Goal: Find specific page/section: Find specific page/section

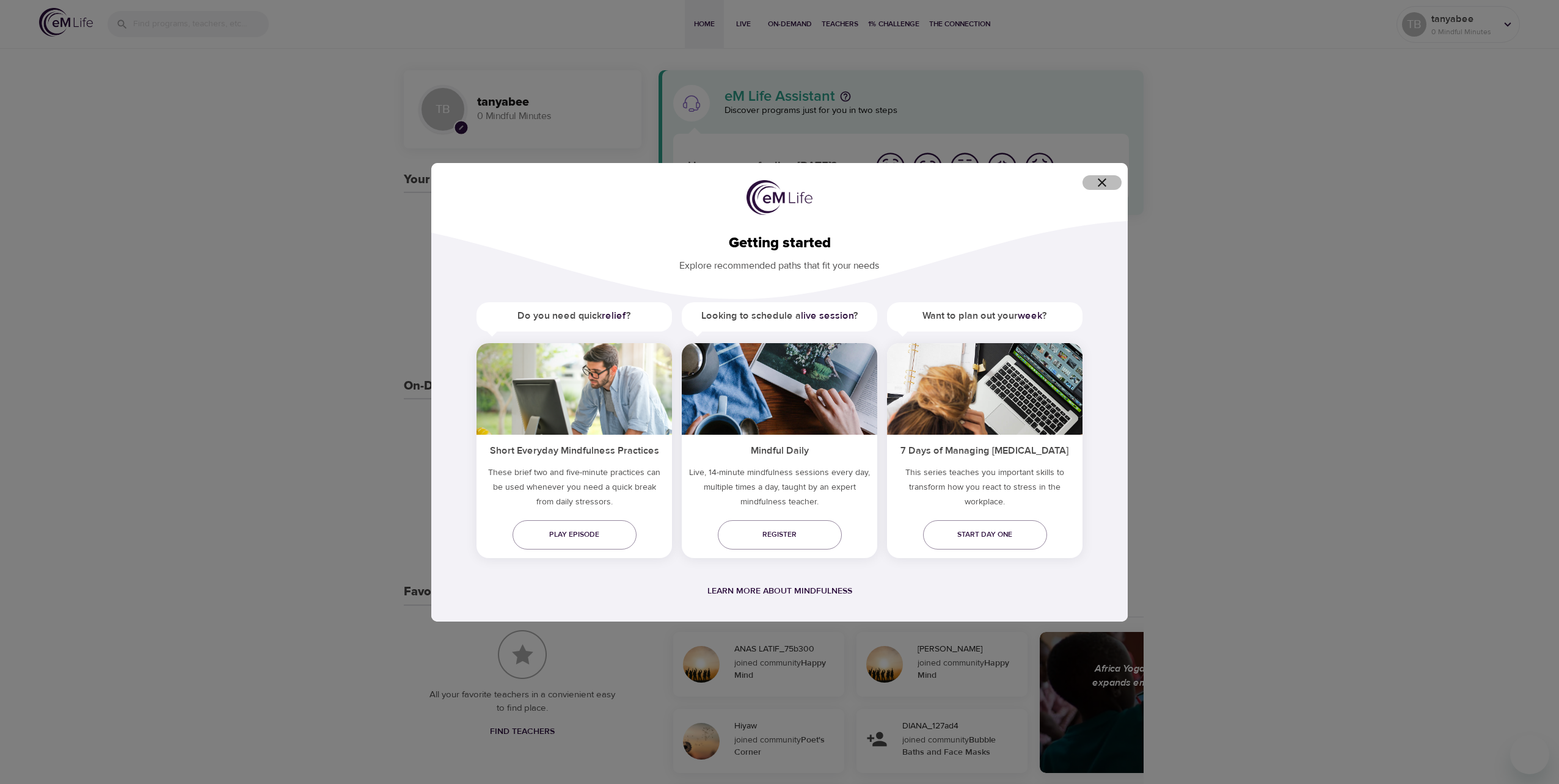
click at [1106, 176] on icon "button" at bounding box center [1102, 182] width 15 height 15
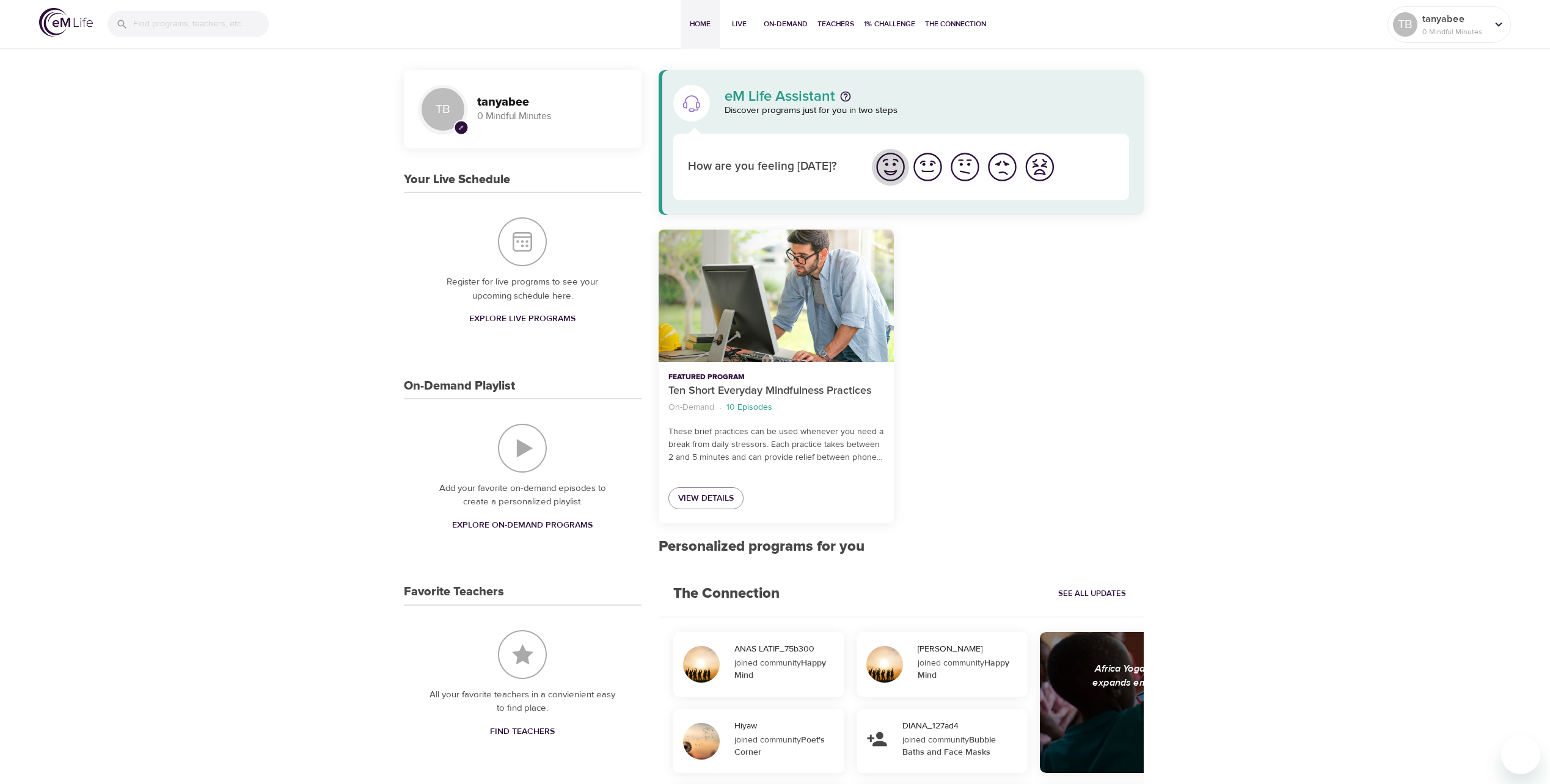
click at [899, 170] on img "I'm feeling great" at bounding box center [891, 167] width 34 height 34
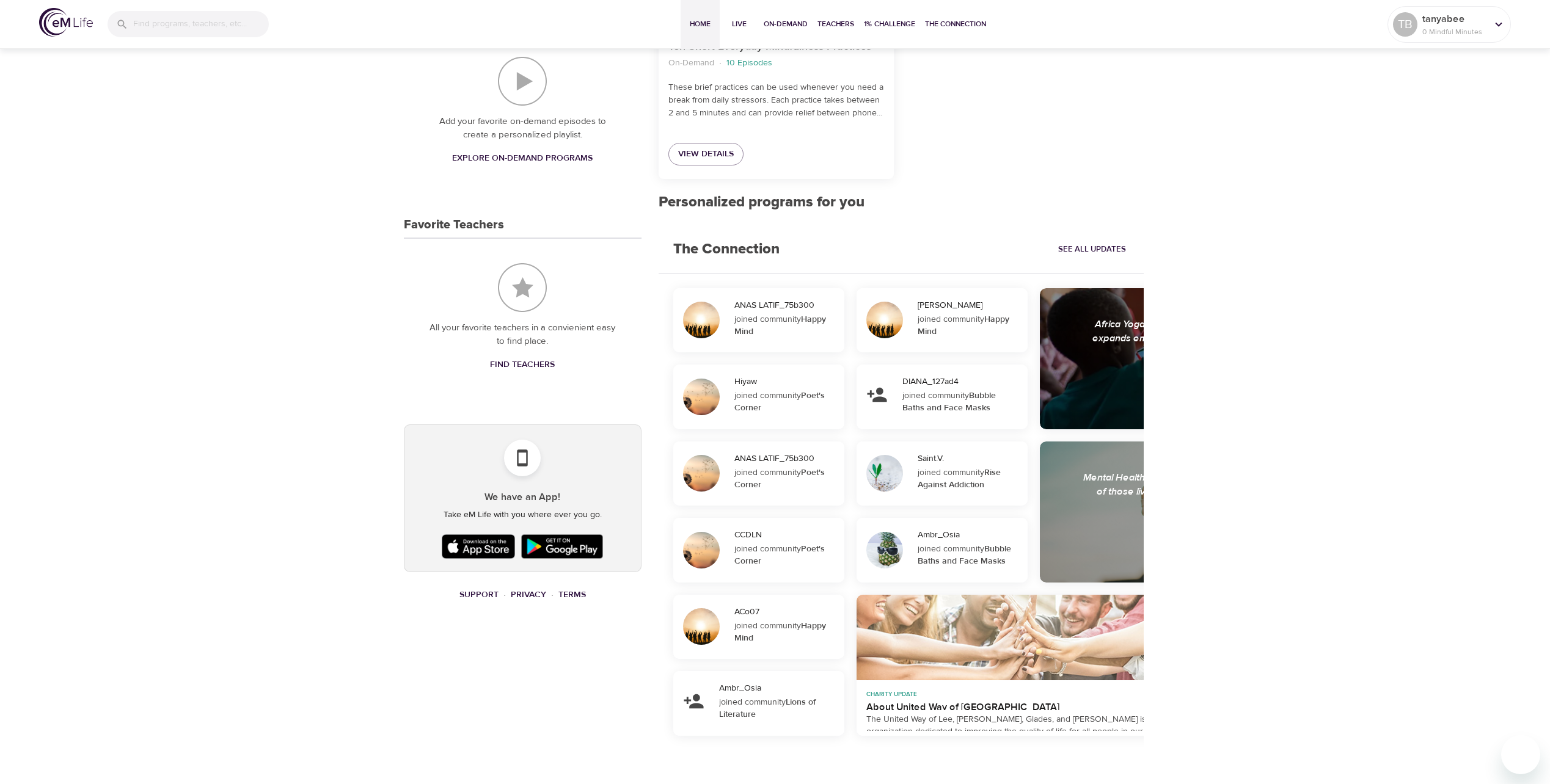
scroll to position [373, 0]
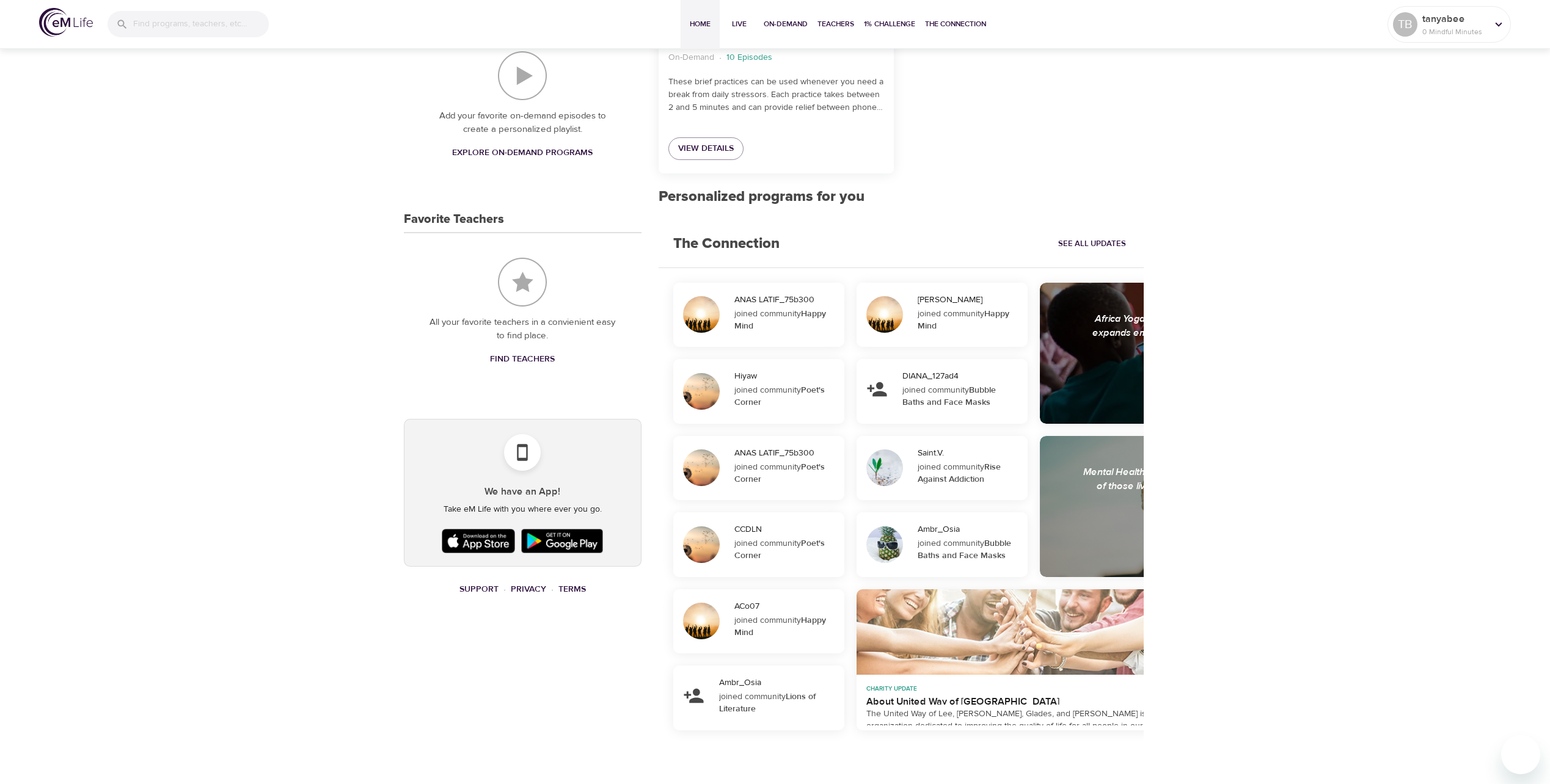
click at [562, 539] on img at bounding box center [561, 541] width 88 height 30
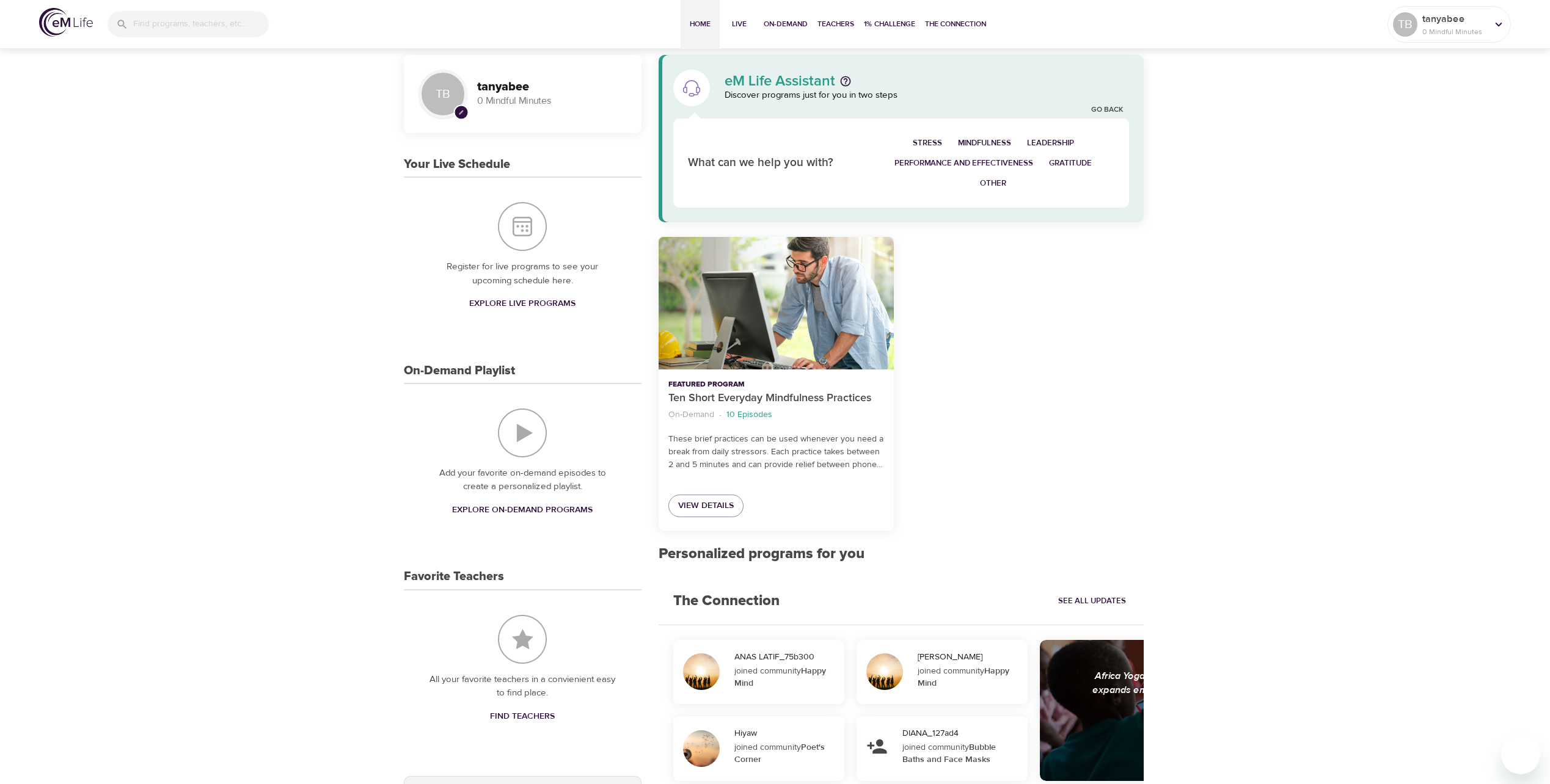
scroll to position [0, 0]
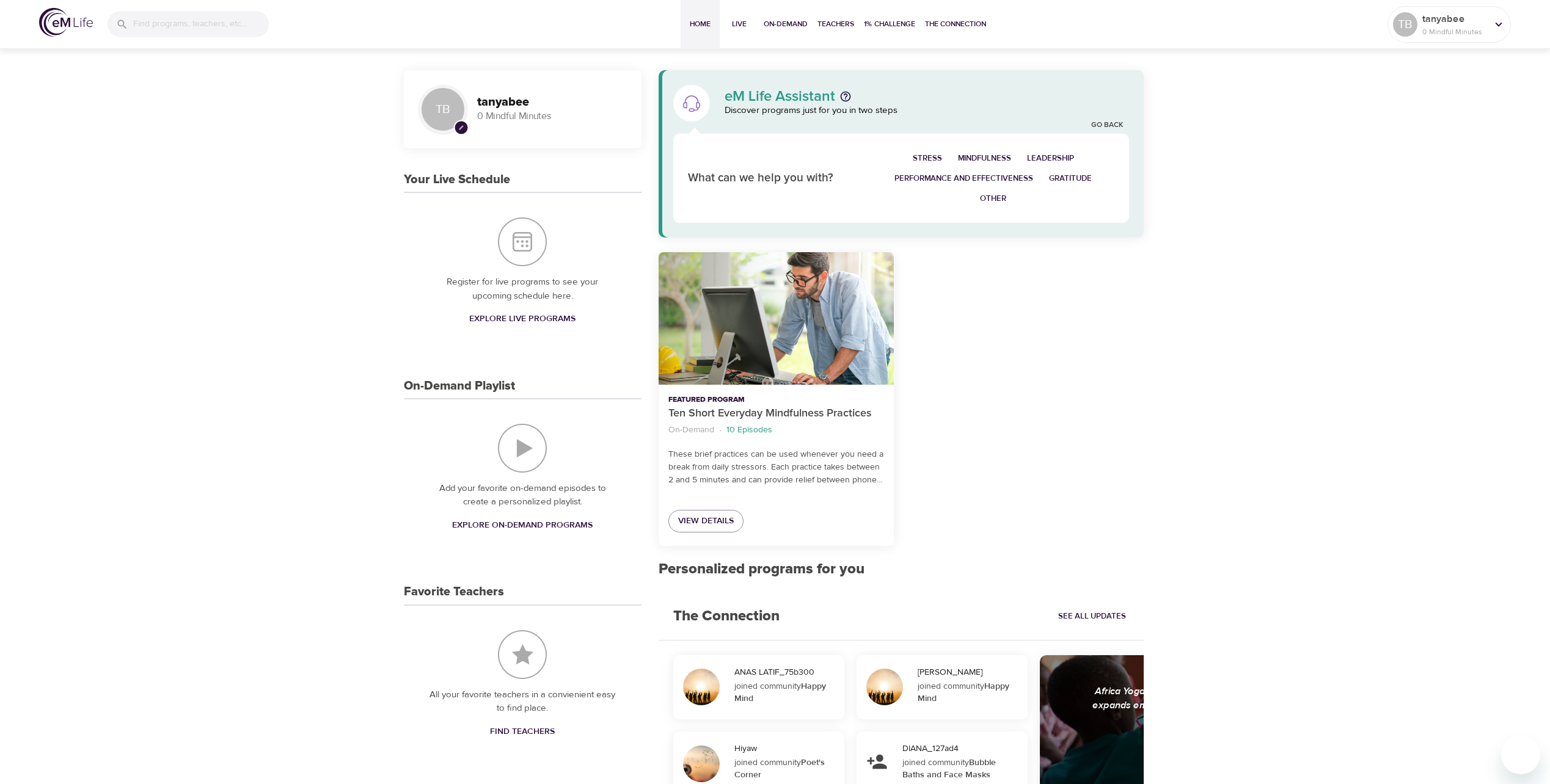
click at [293, 258] on div "TB pencil tanyabee 0 Mindful Minutes Your Live Schedule Register for live progr…" at bounding box center [775, 601] width 1550 height 1111
click at [1485, 27] on p "0 Mindful Minutes" at bounding box center [1454, 32] width 65 height 11
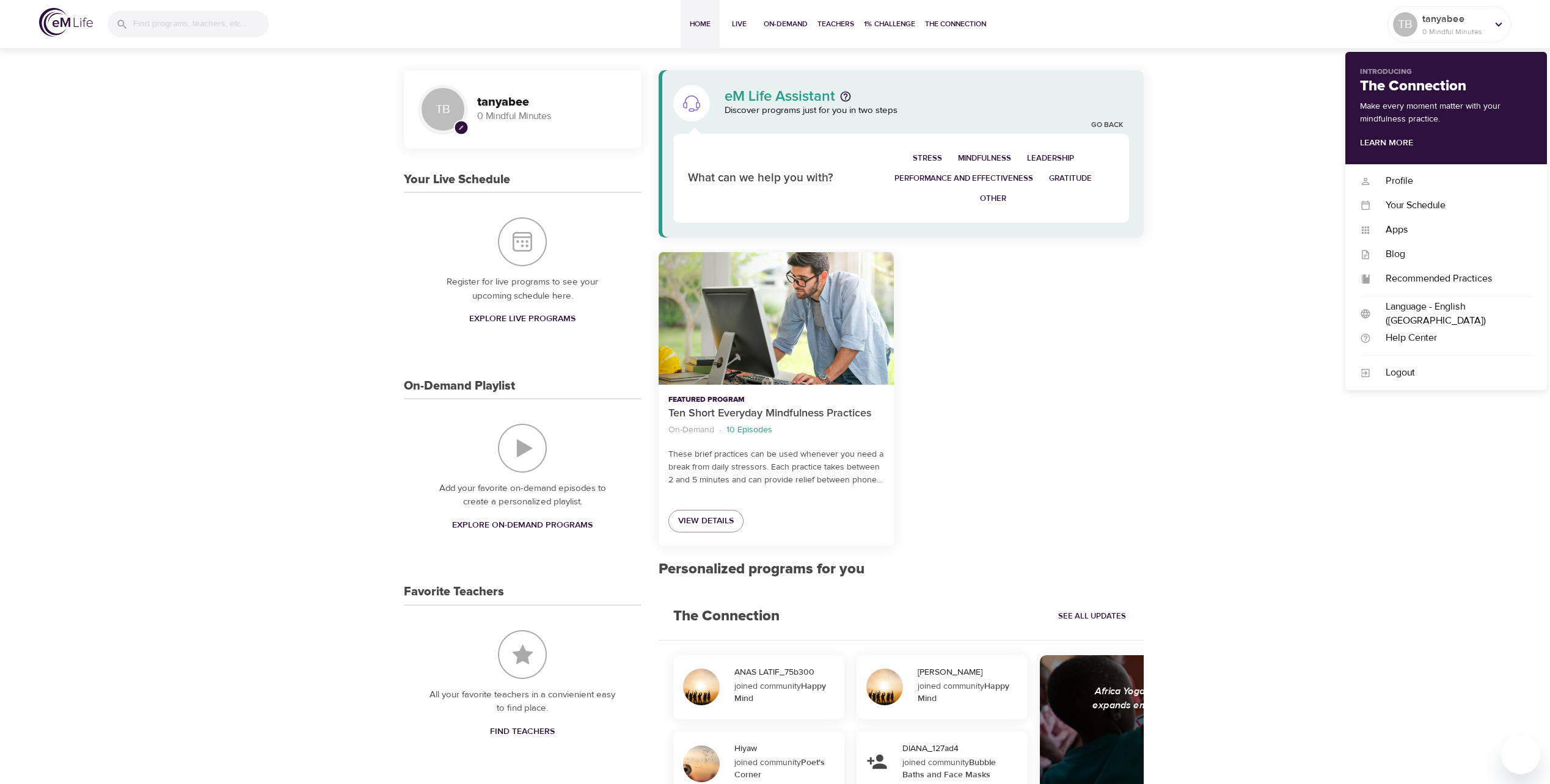
click at [1246, 160] on div "TB pencil tanyabee 0 Mindful Minutes Your Live Schedule Register for live progr…" at bounding box center [775, 601] width 1550 height 1111
